Goal: Task Accomplishment & Management: Manage account settings

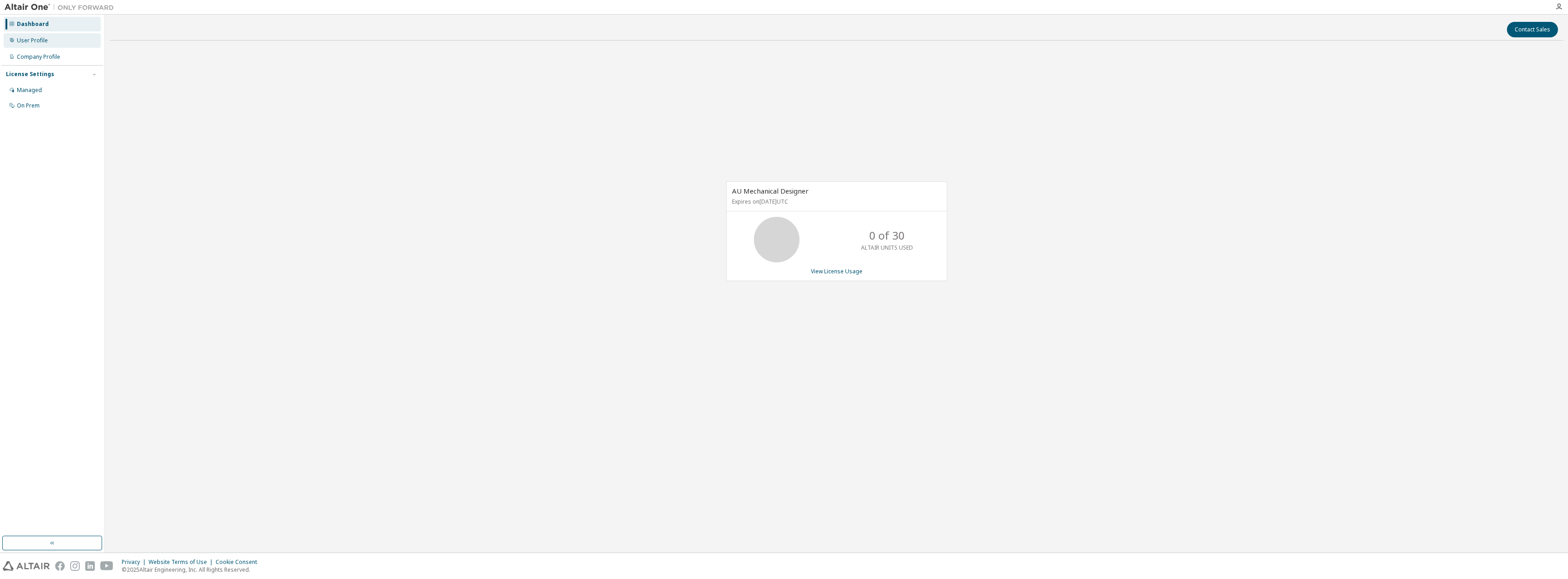
click at [77, 44] on div "User Profile" at bounding box center [52, 41] width 97 height 15
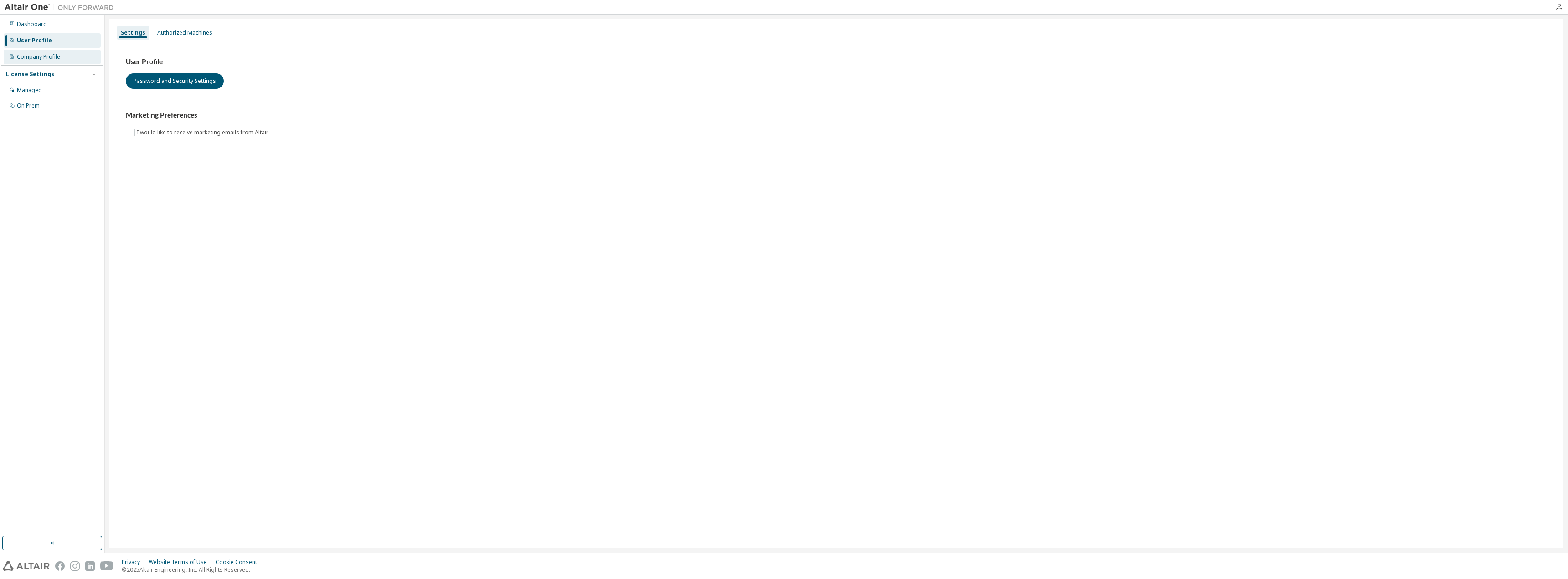
click at [68, 54] on div "Company Profile" at bounding box center [52, 57] width 97 height 15
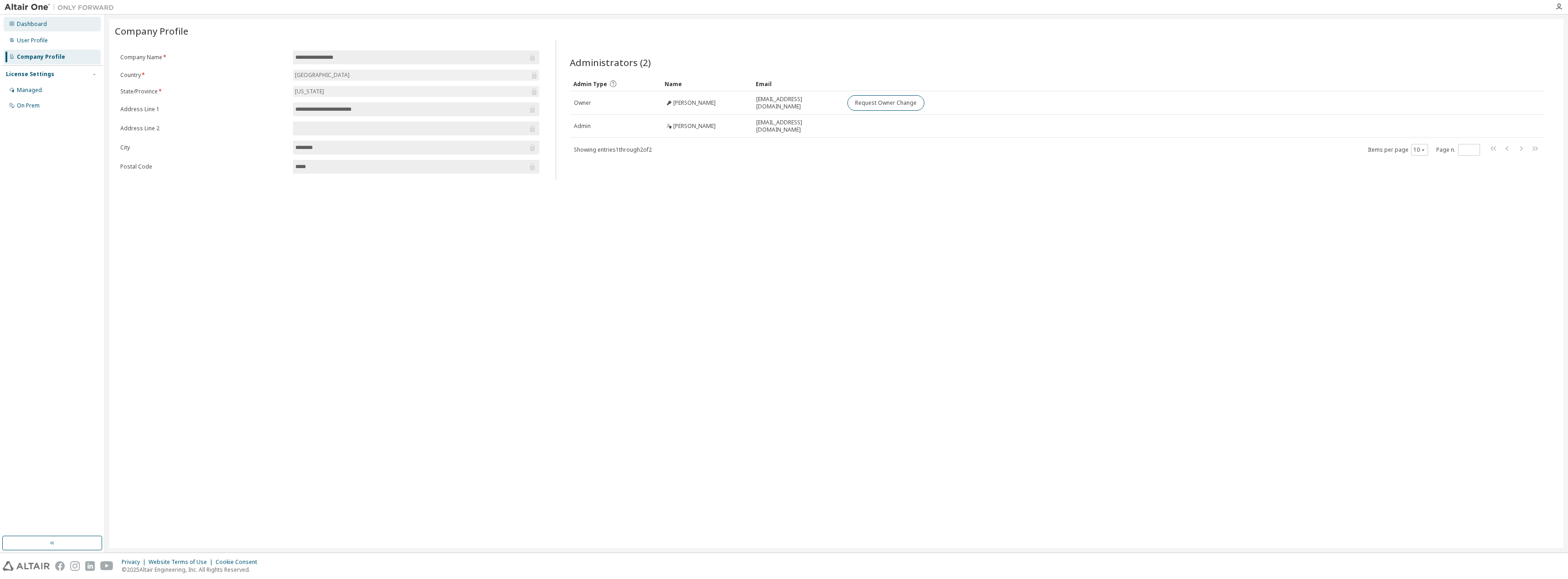
click at [42, 26] on div "Dashboard" at bounding box center [32, 24] width 30 height 7
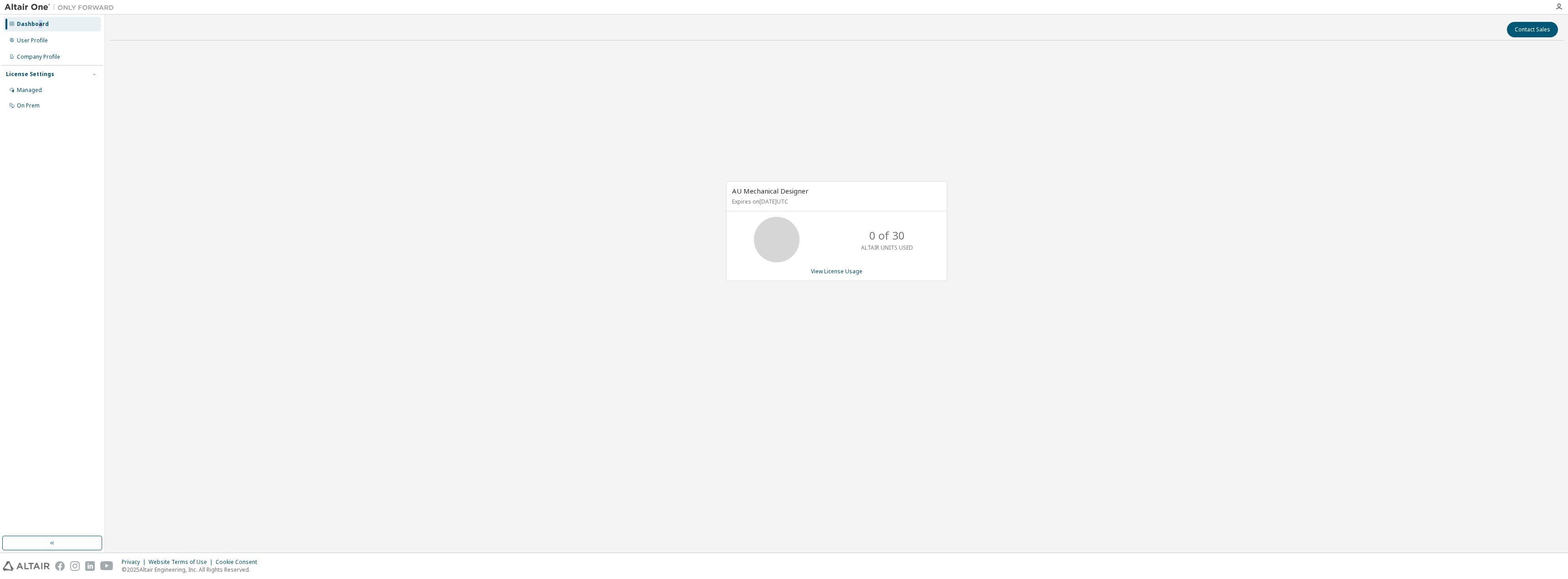
click at [38, 32] on div "Dashboard User Profile Company Profile License Settings Managed On Prem" at bounding box center [52, 64] width 102 height 98
click at [36, 9] on img at bounding box center [61, 7] width 114 height 9
click at [817, 275] on link "View License Usage" at bounding box center [836, 271] width 52 height 8
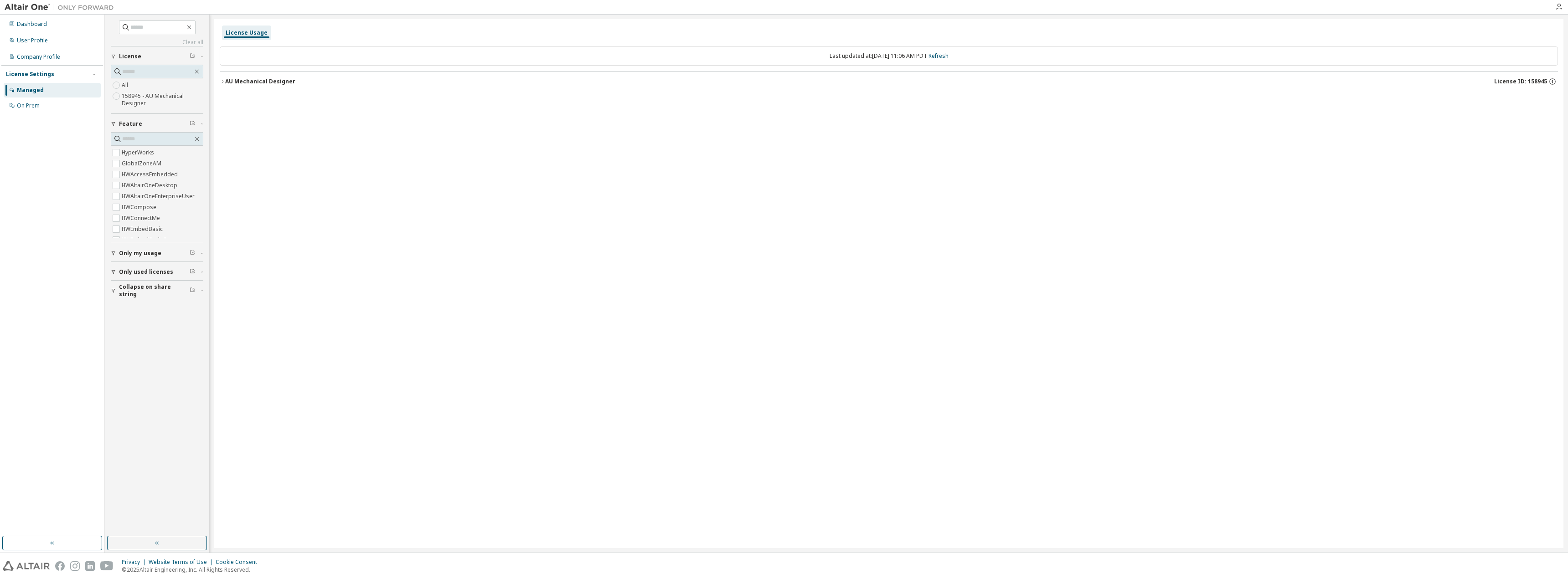
click at [224, 83] on icon "button" at bounding box center [222, 81] width 5 height 5
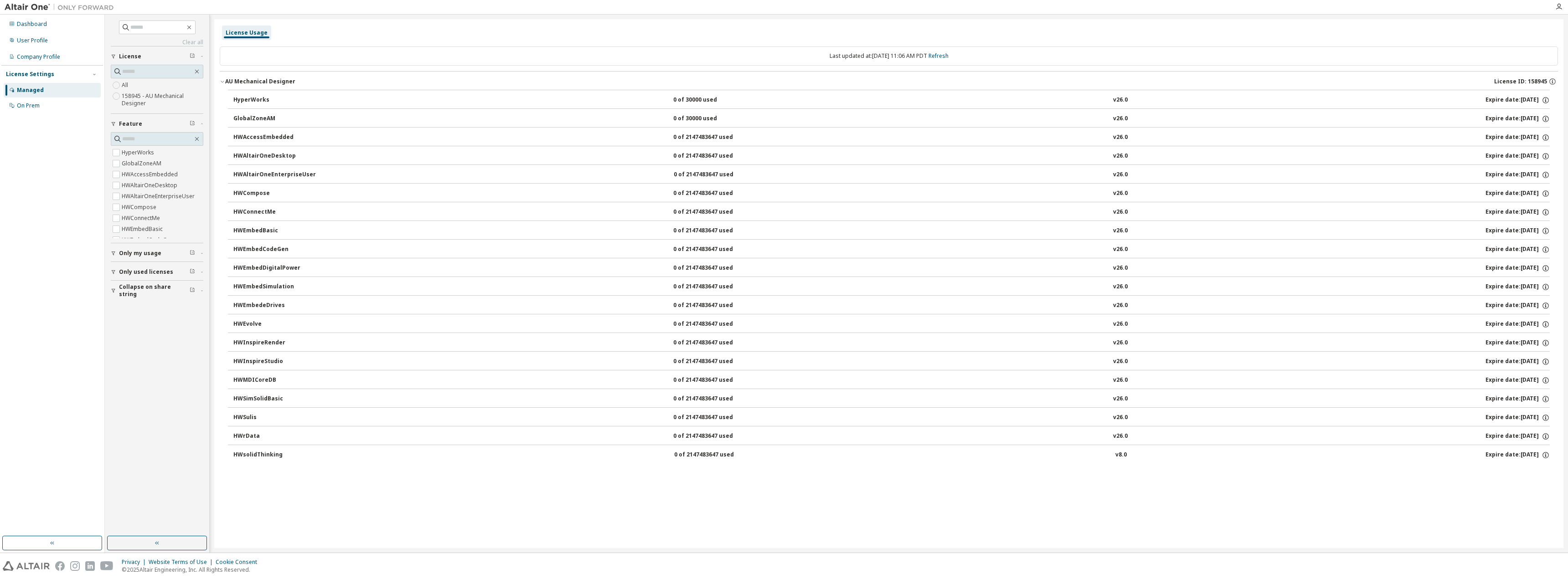
click at [273, 401] on div "HWSimSolidBasic" at bounding box center [274, 398] width 82 height 8
click at [331, 505] on div "License Usage Last updated at: [DATE] 11:06 AM PDT Refresh AU Mechanical Design…" at bounding box center [889, 283] width 1349 height 529
